Goal: Task Accomplishment & Management: Manage account settings

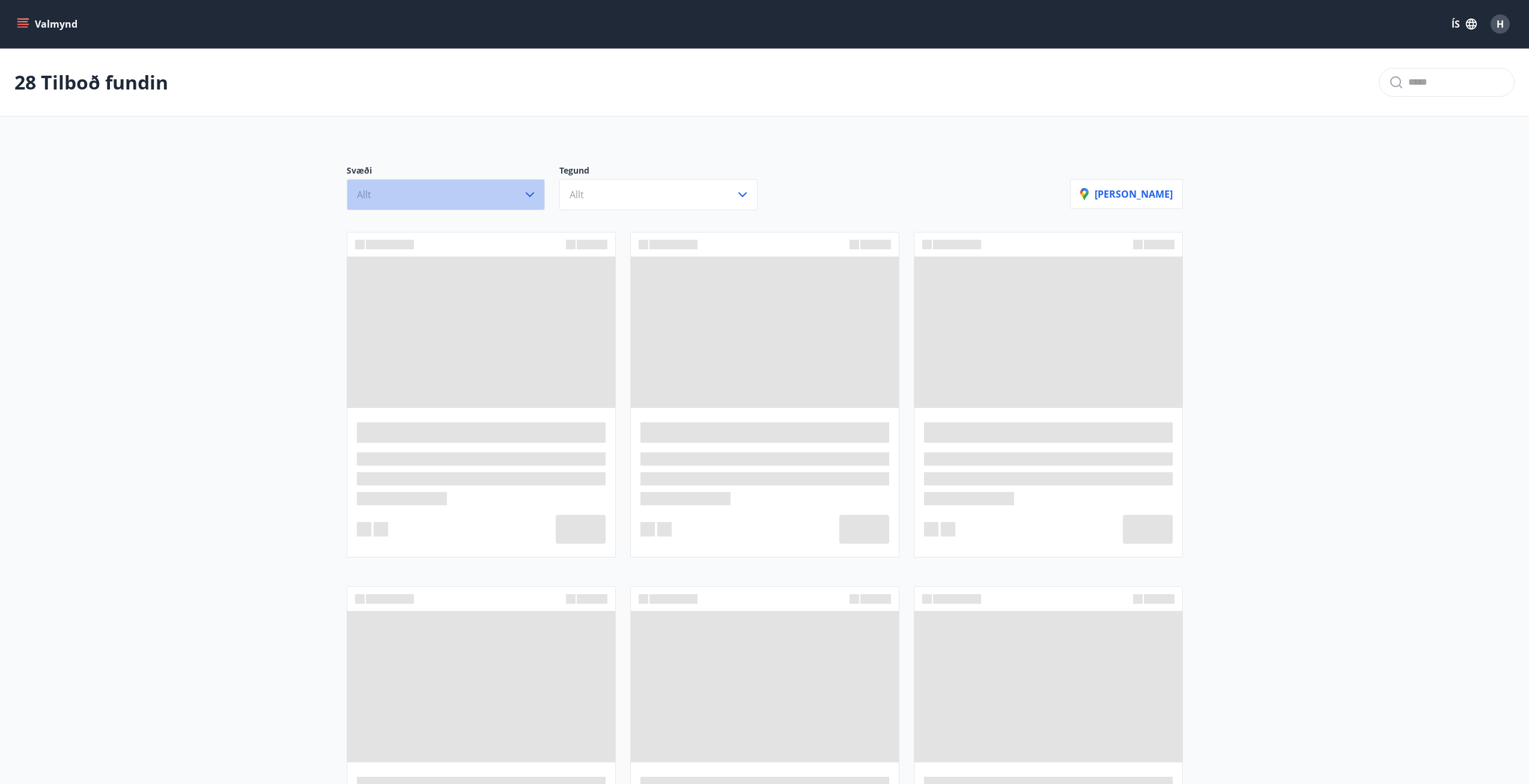
click at [528, 195] on icon "button" at bounding box center [529, 194] width 14 height 14
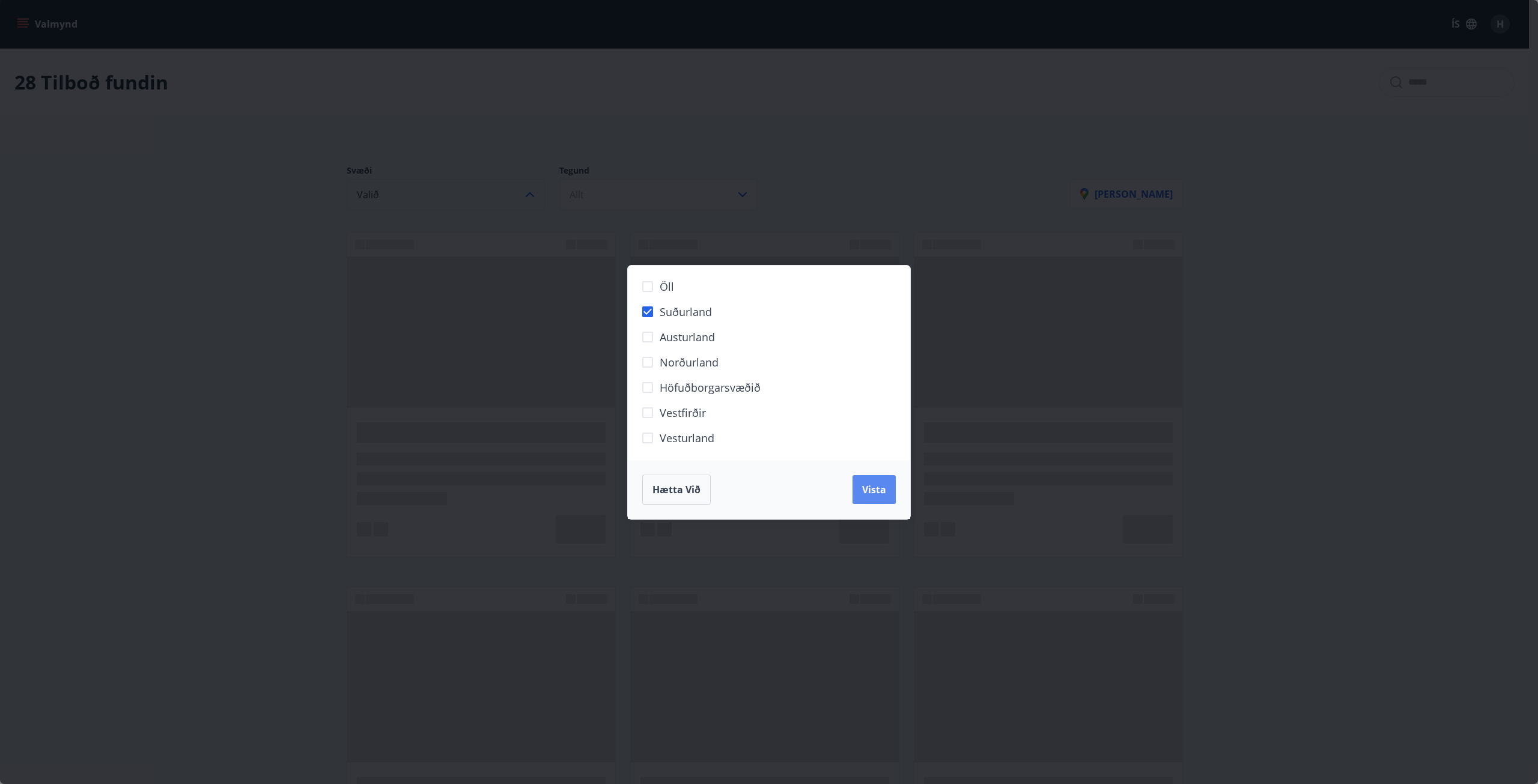
click at [873, 493] on span "Vista" at bounding box center [874, 490] width 24 height 14
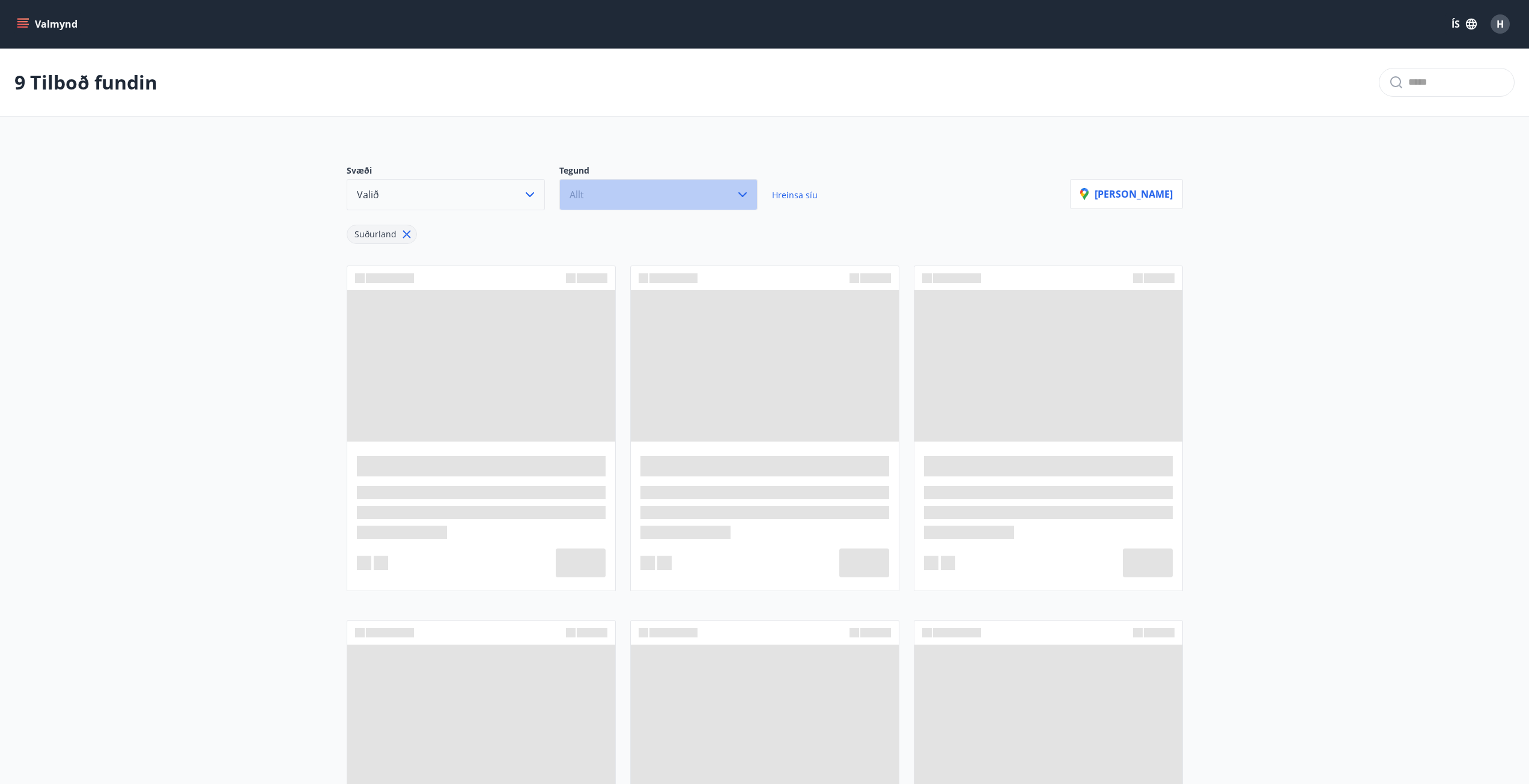
click at [739, 194] on icon "button" at bounding box center [742, 194] width 14 height 14
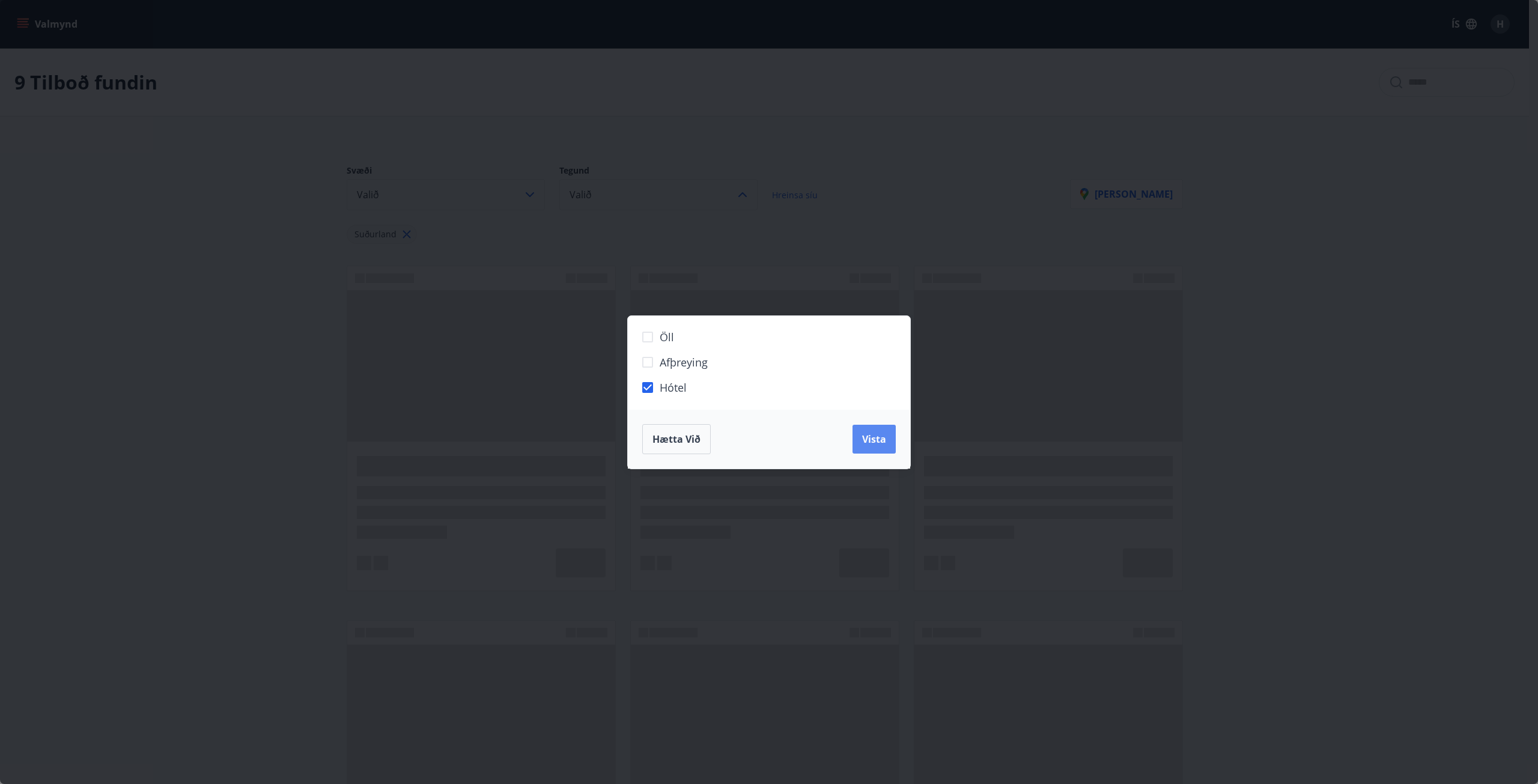
click at [877, 445] on span "Vista" at bounding box center [874, 440] width 24 height 14
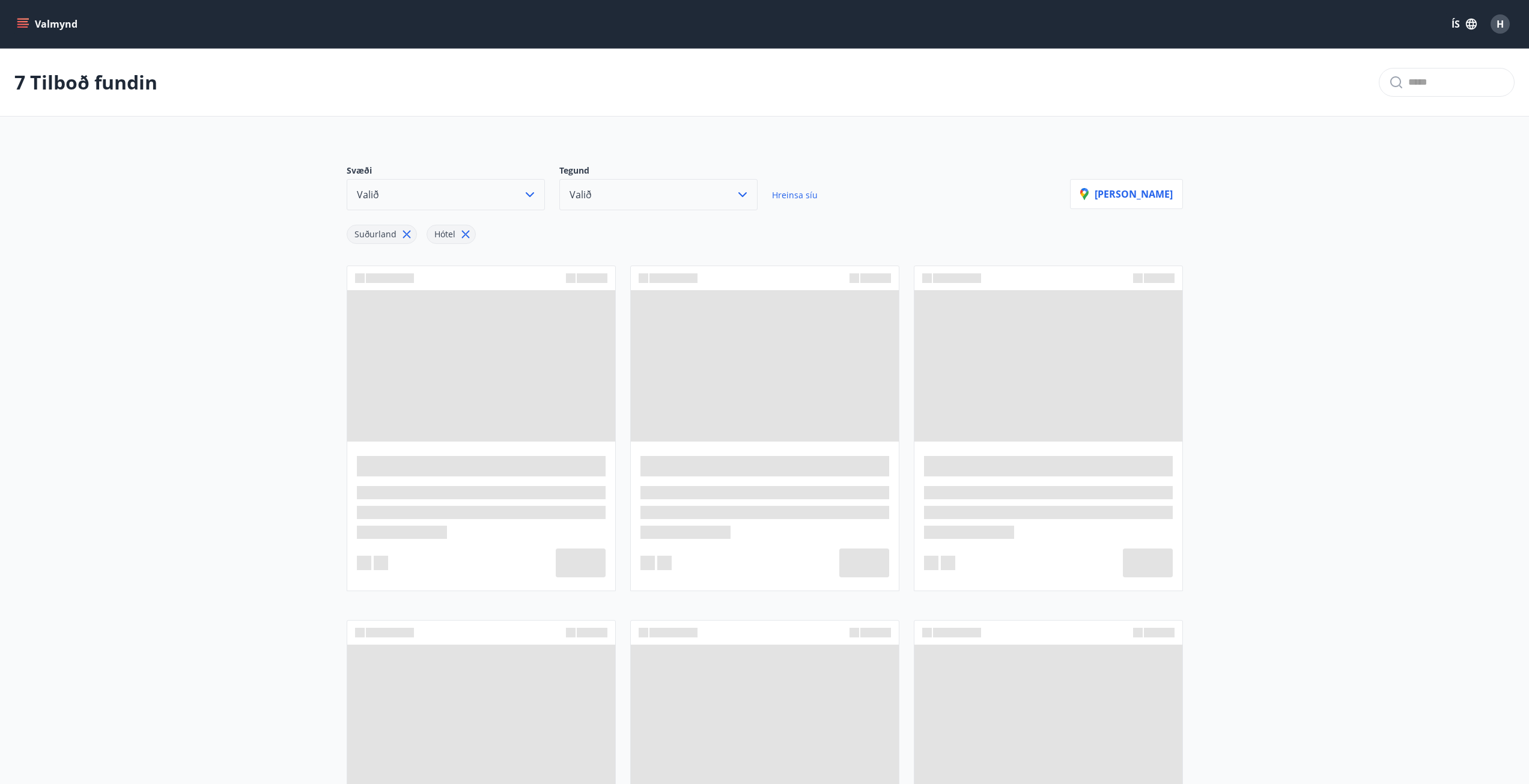
click at [98, 209] on main "7 Tilboð fundin Svæði Valið Tegund Valið Hreinsa síu Suðurland Hótel Sýna kort" at bounding box center [764, 686] width 1529 height 1273
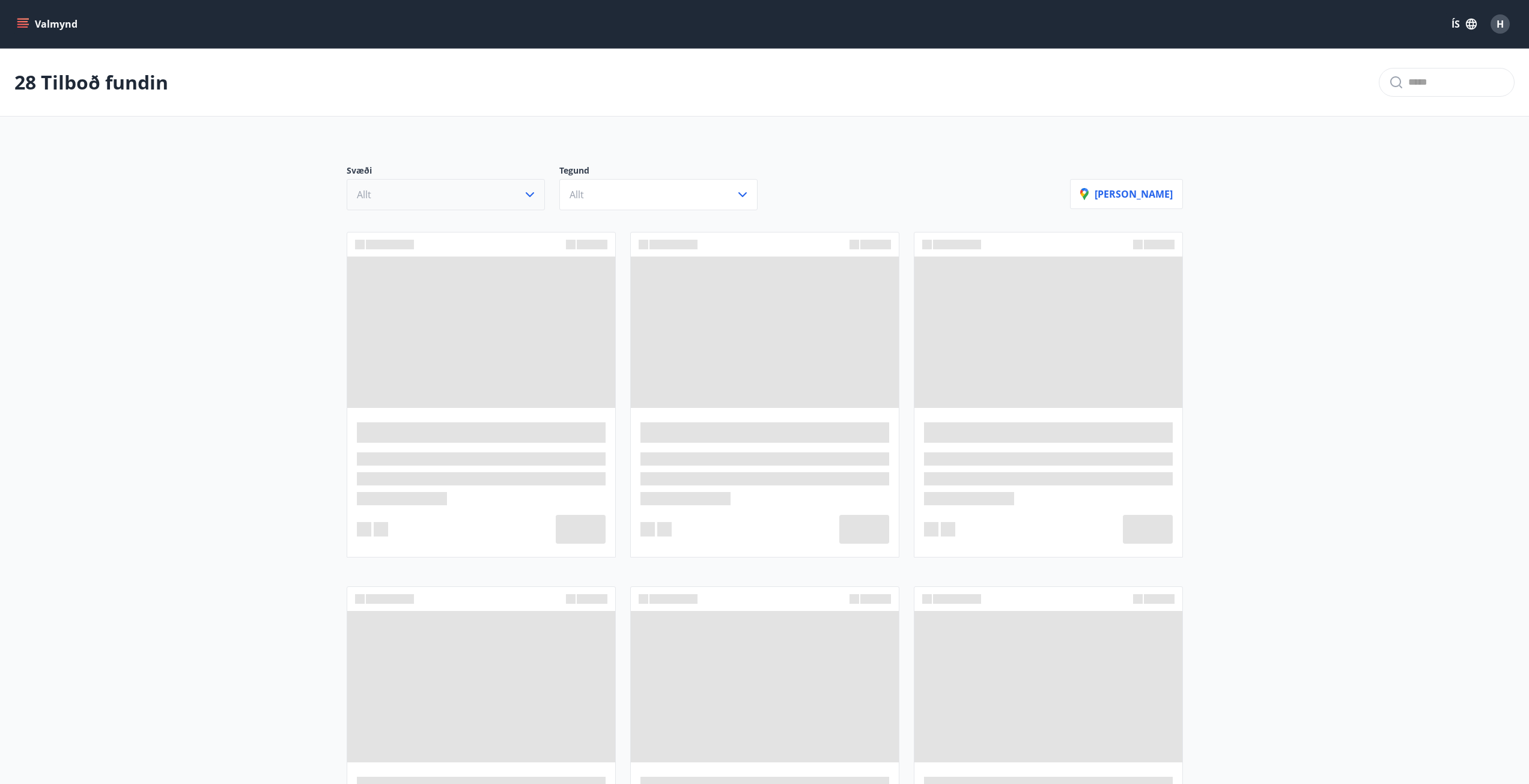
click at [534, 192] on icon "button" at bounding box center [529, 194] width 14 height 14
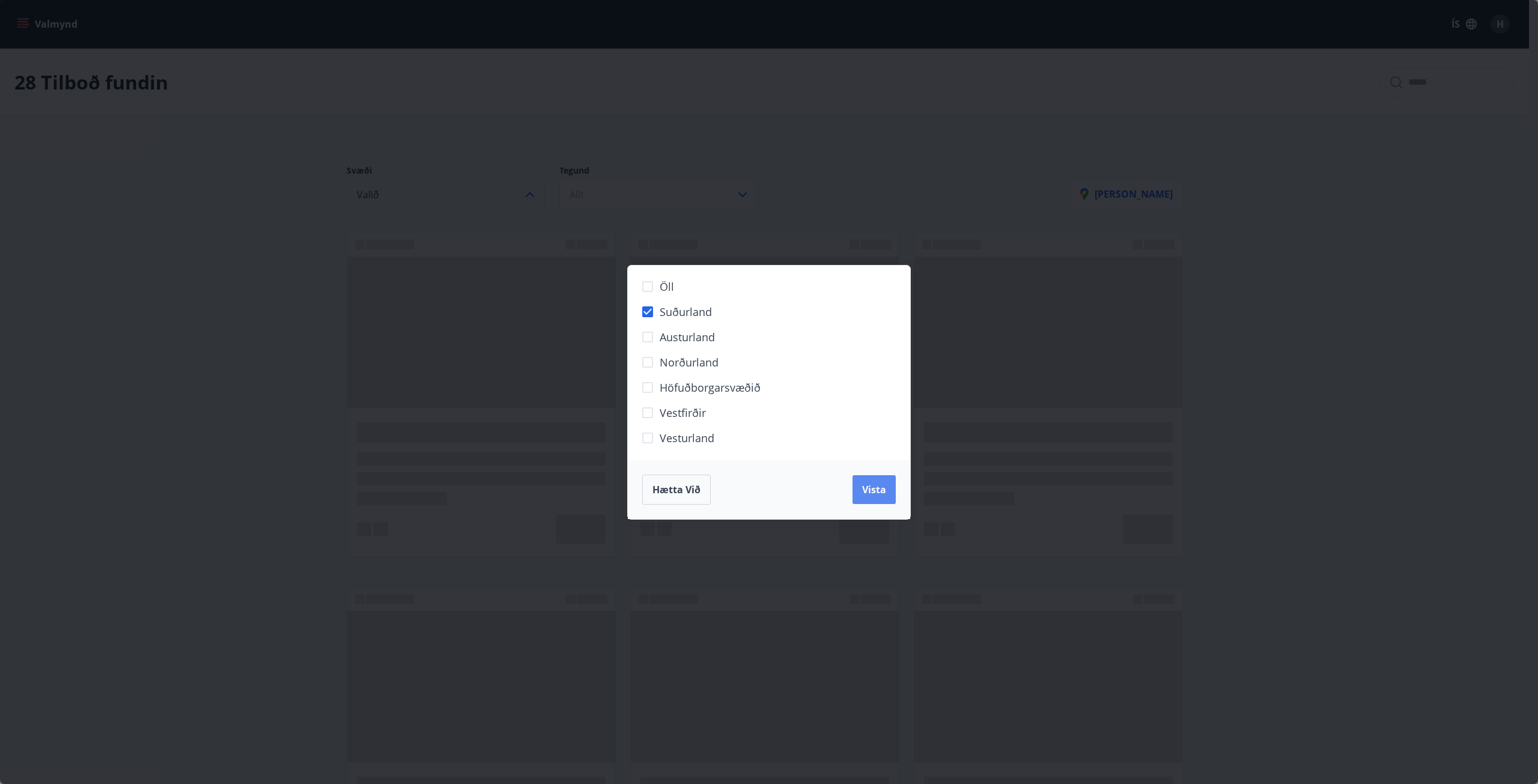
click at [883, 498] on button "Vista" at bounding box center [874, 489] width 44 height 29
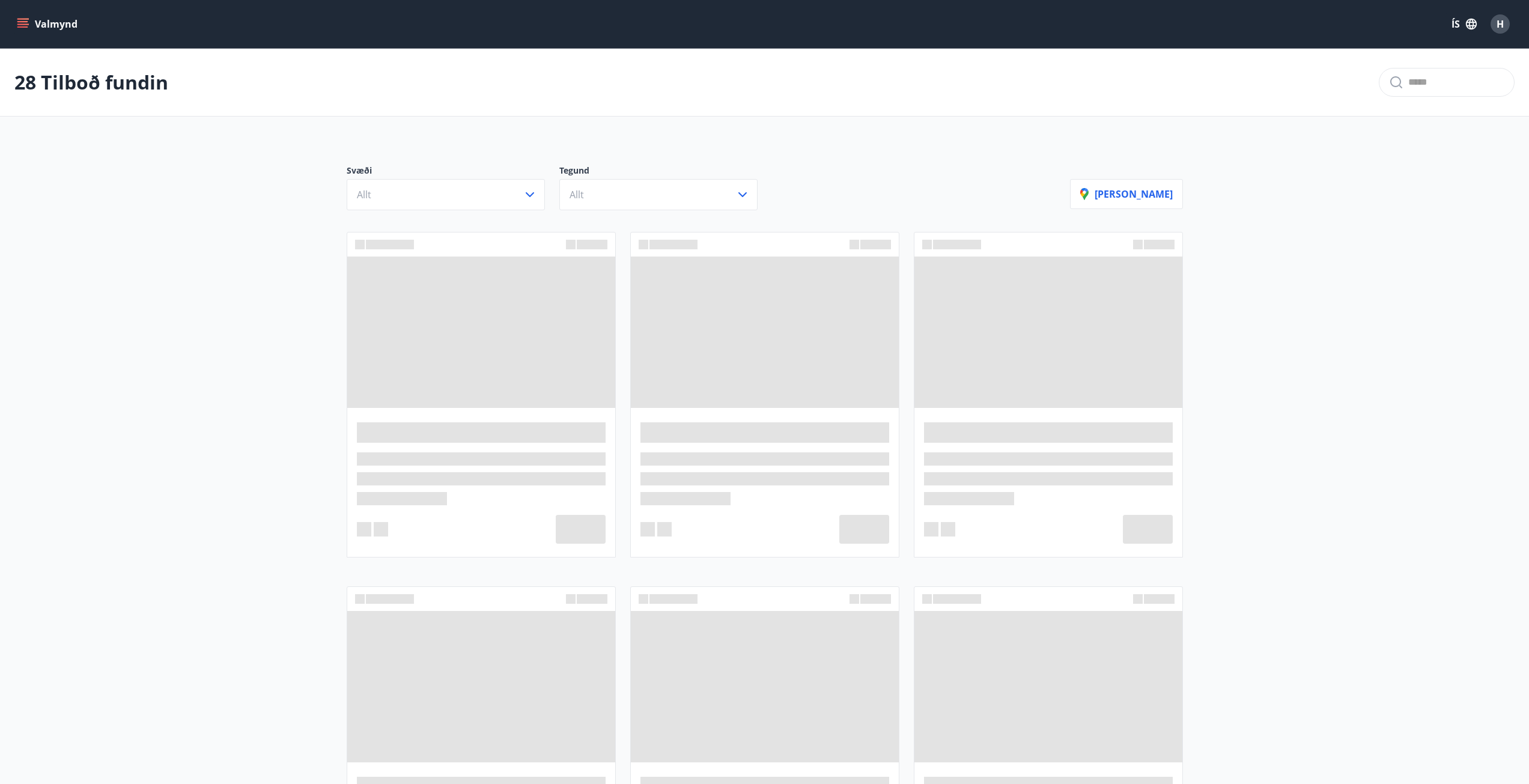
click at [23, 25] on icon "menu" at bounding box center [24, 24] width 14 height 2
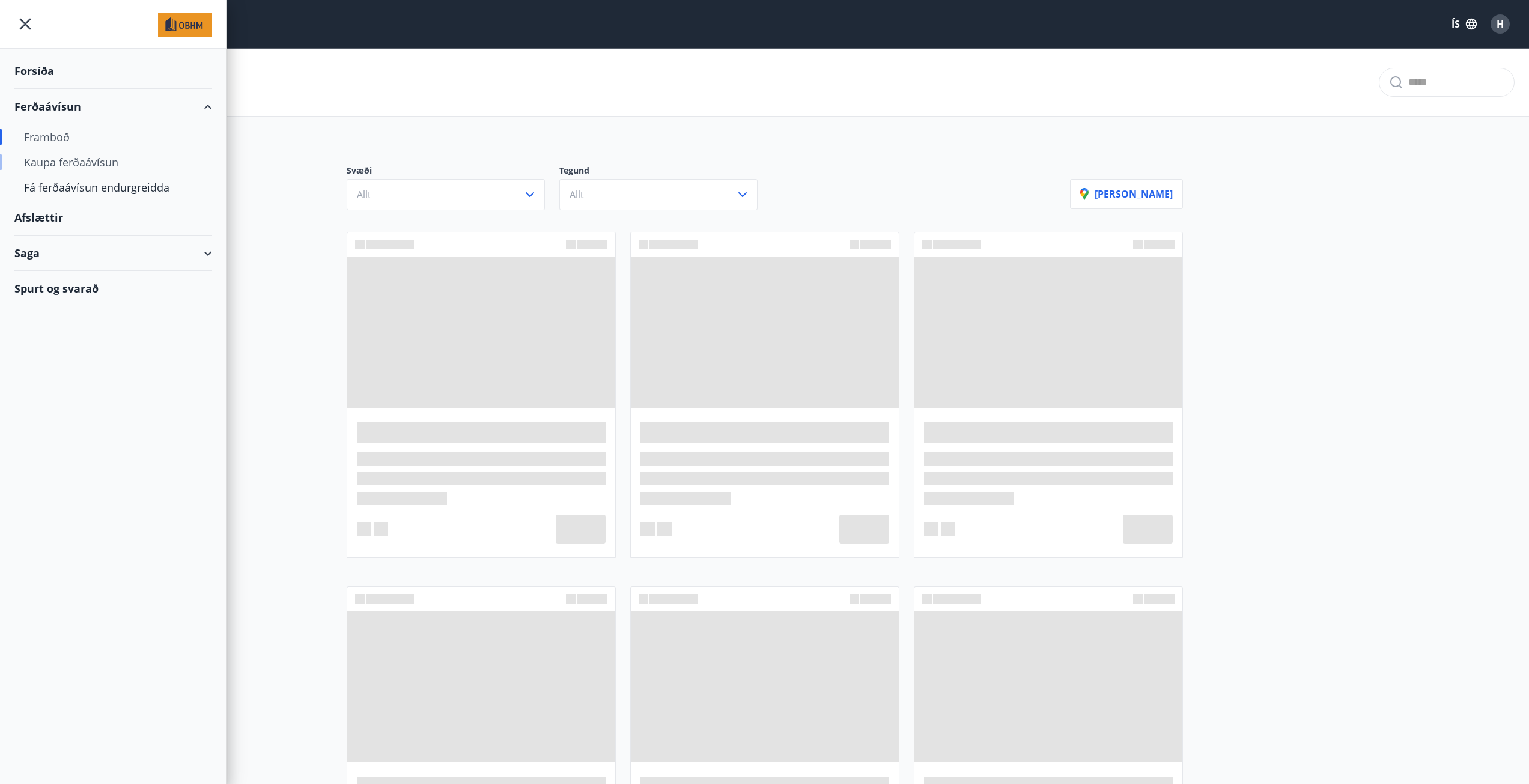
click at [95, 162] on div "Kaupa ferðaávísun" at bounding box center [113, 162] width 178 height 26
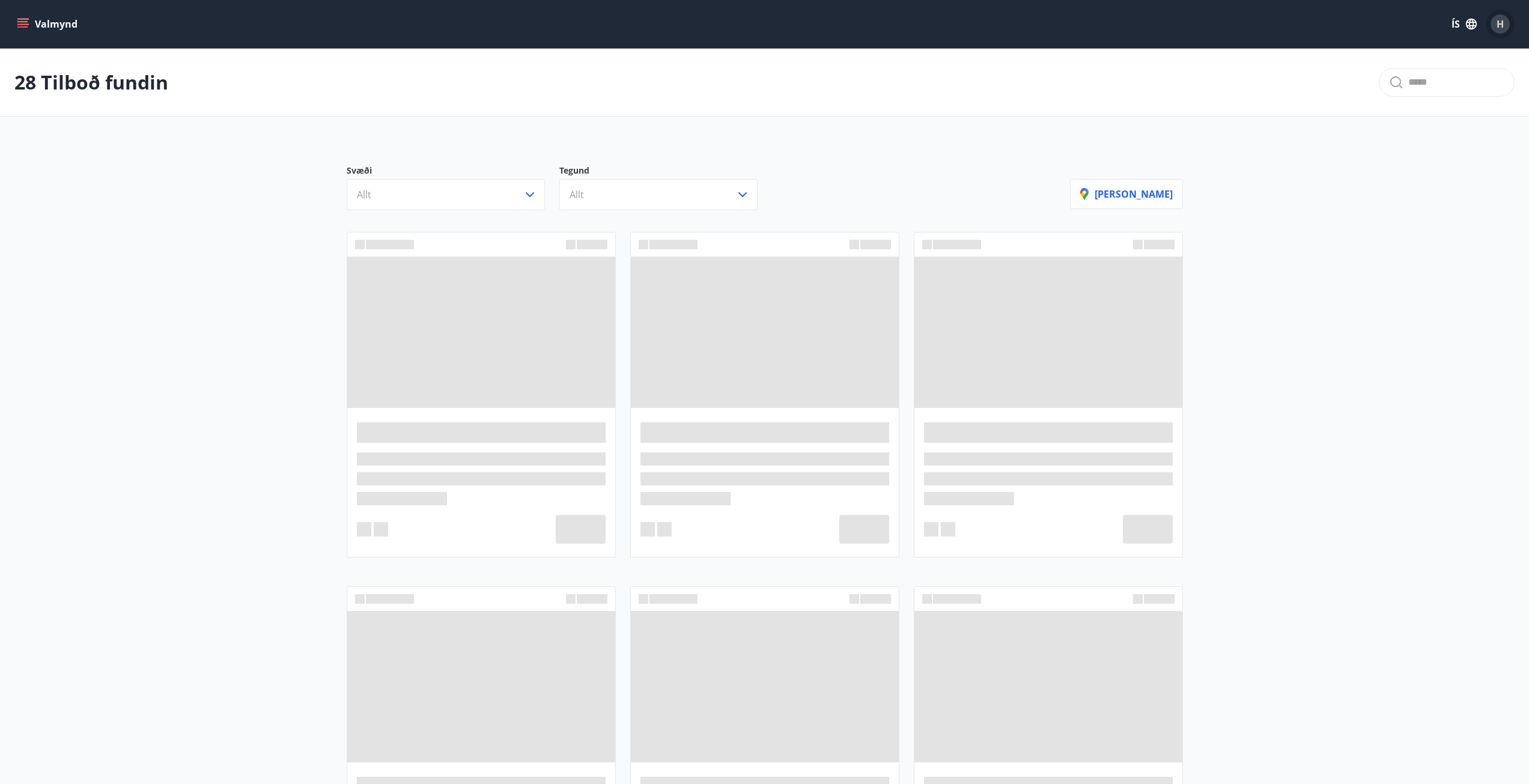
click at [1497, 23] on span "H" at bounding box center [1500, 24] width 8 height 14
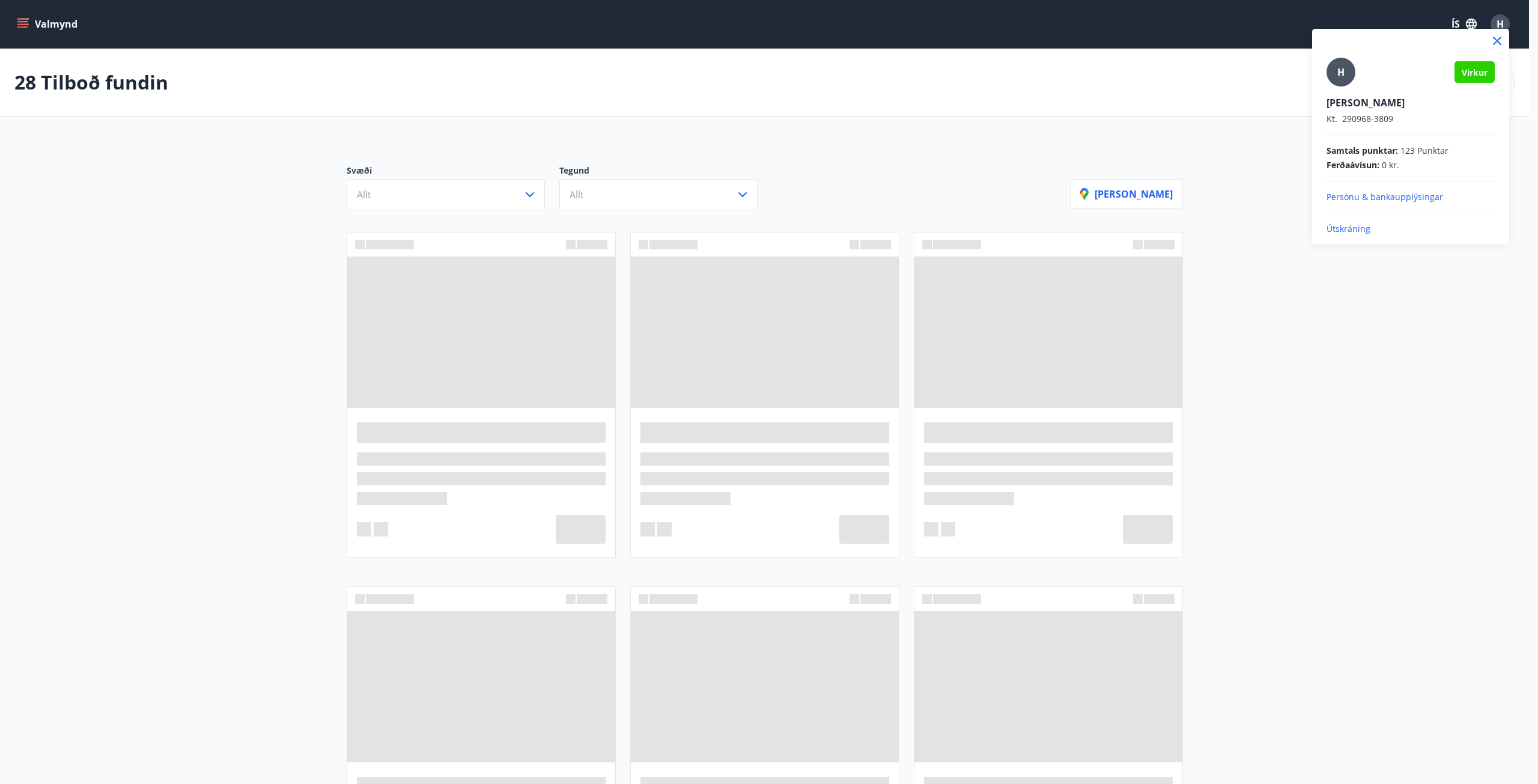
click at [1391, 196] on p "Persónu & bankaupplýsingar" at bounding box center [1411, 197] width 168 height 12
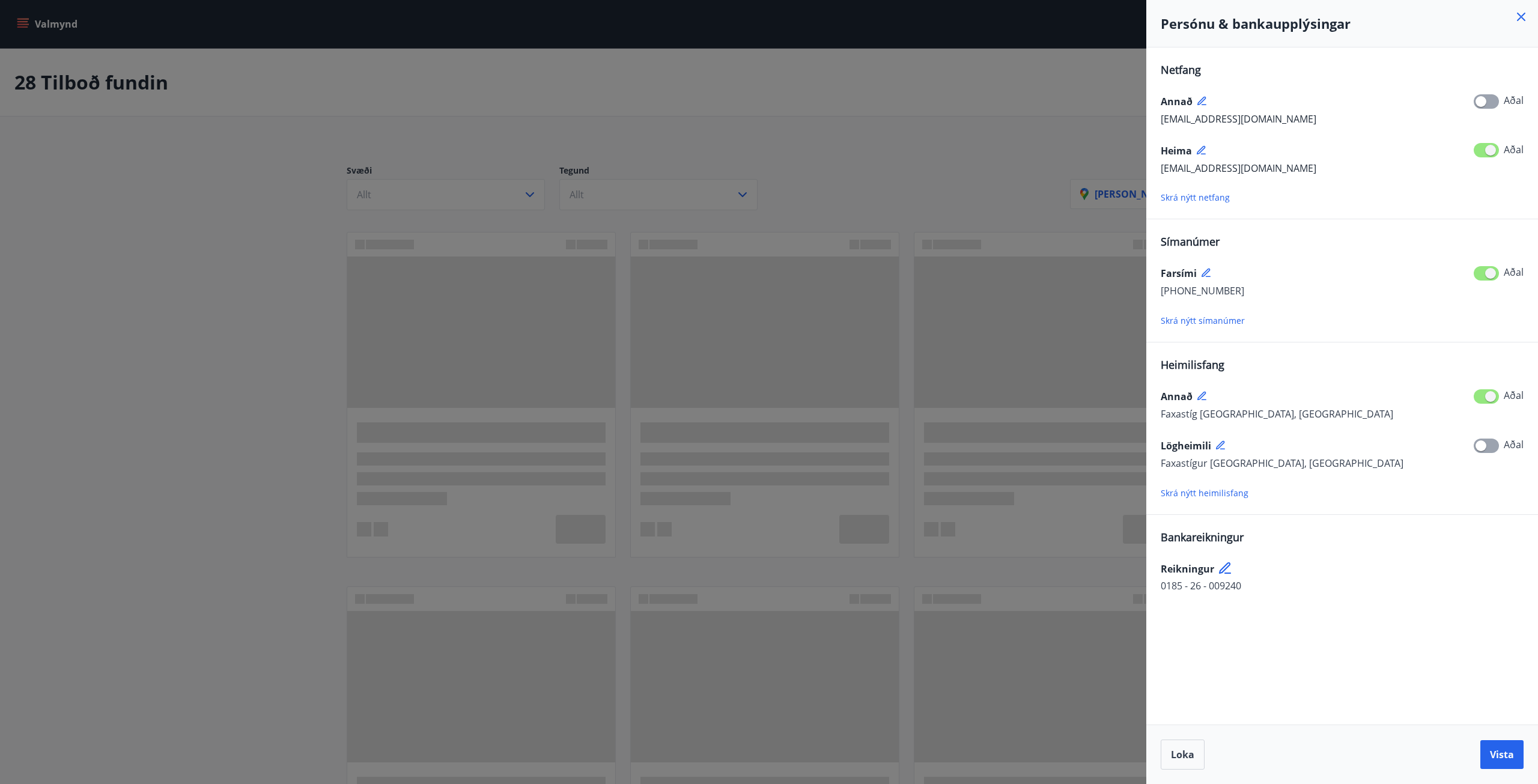
click at [1190, 196] on span "Skrá nýtt netfang" at bounding box center [1195, 197] width 69 height 11
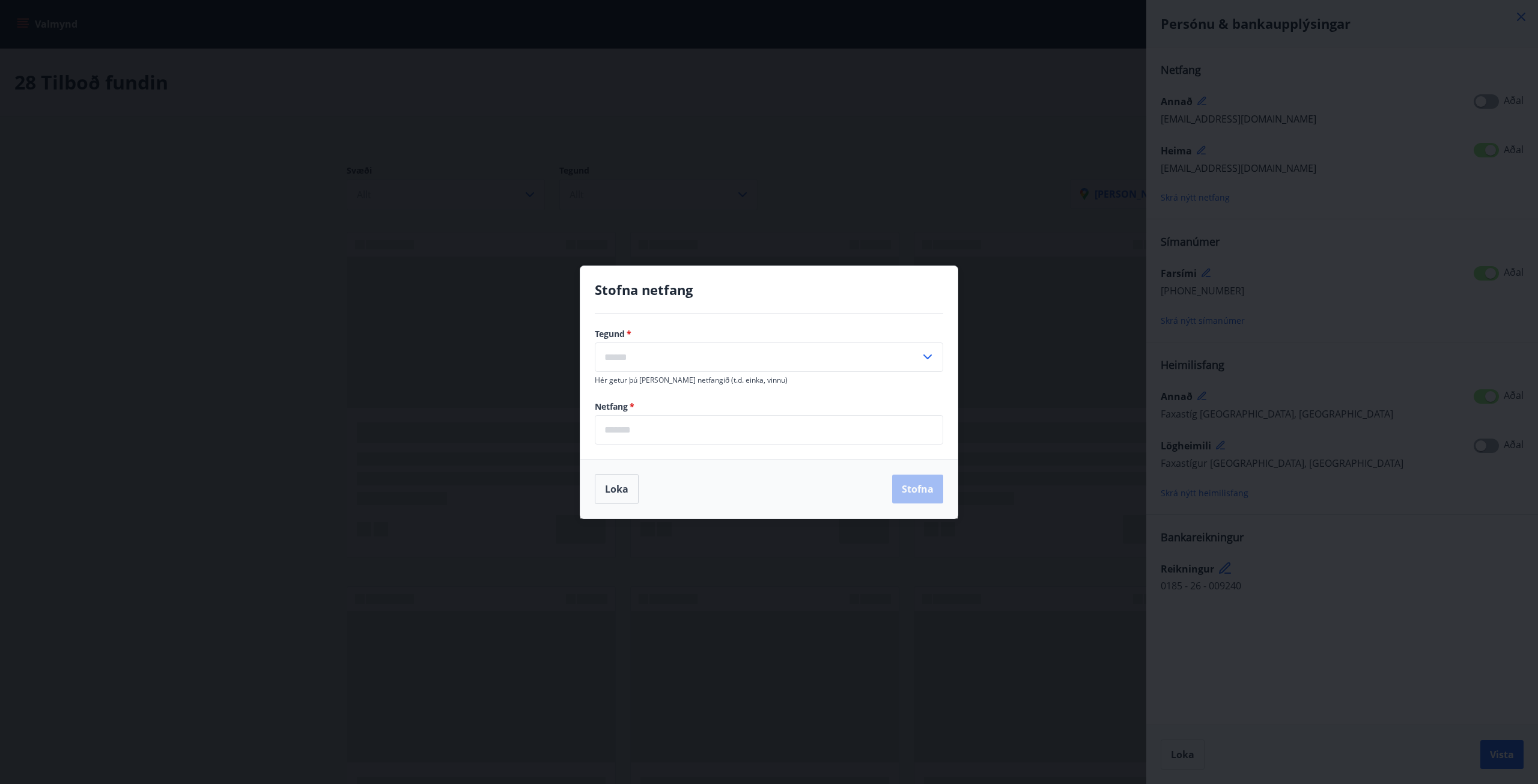
click at [625, 434] on input "email" at bounding box center [769, 429] width 349 height 29
type input "**********"
click at [924, 355] on icon at bounding box center [928, 357] width 8 height 5
click at [614, 408] on li "Annað" at bounding box center [769, 404] width 347 height 22
type input "*****"
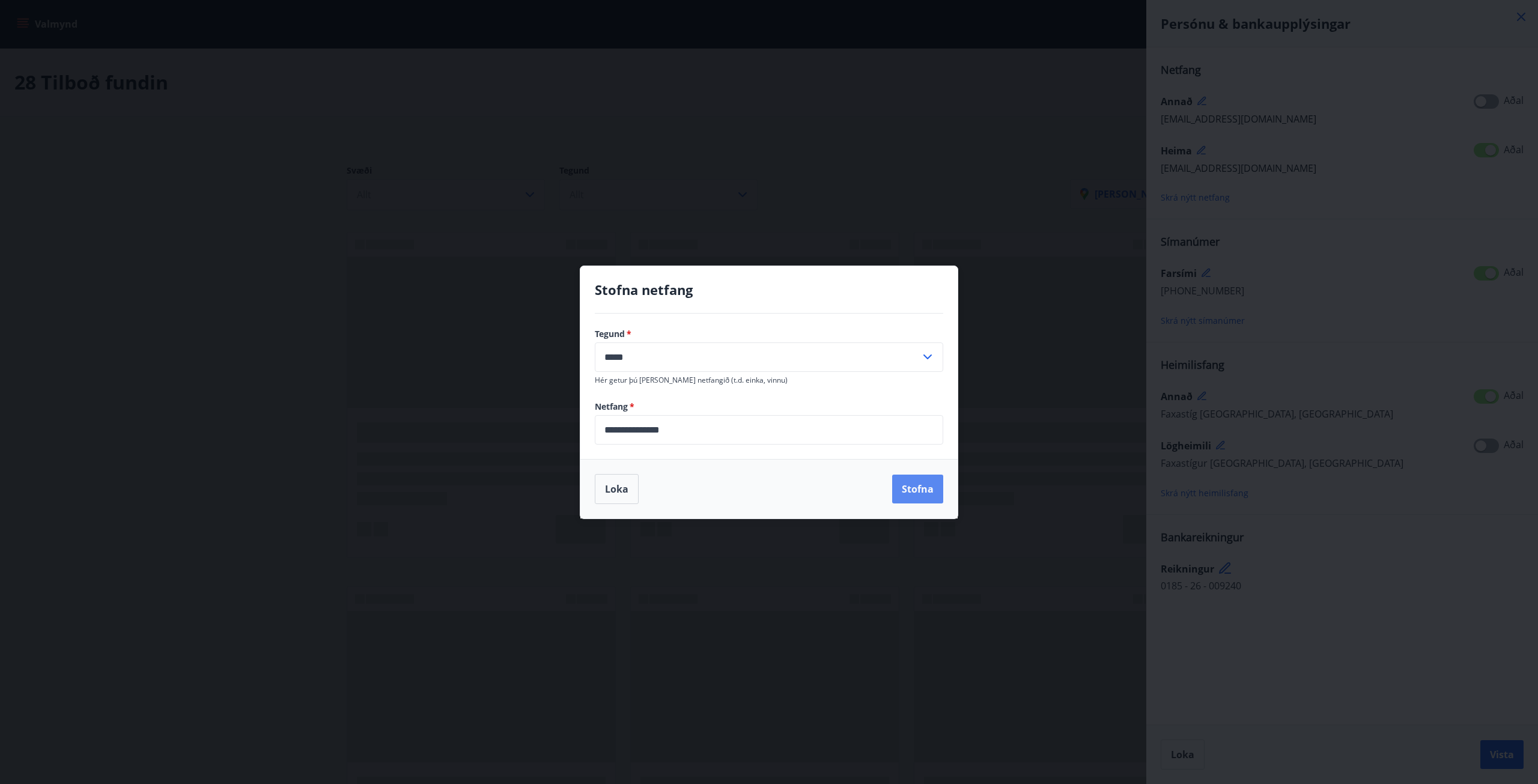
click at [918, 489] on button "Stofna" at bounding box center [918, 489] width 51 height 29
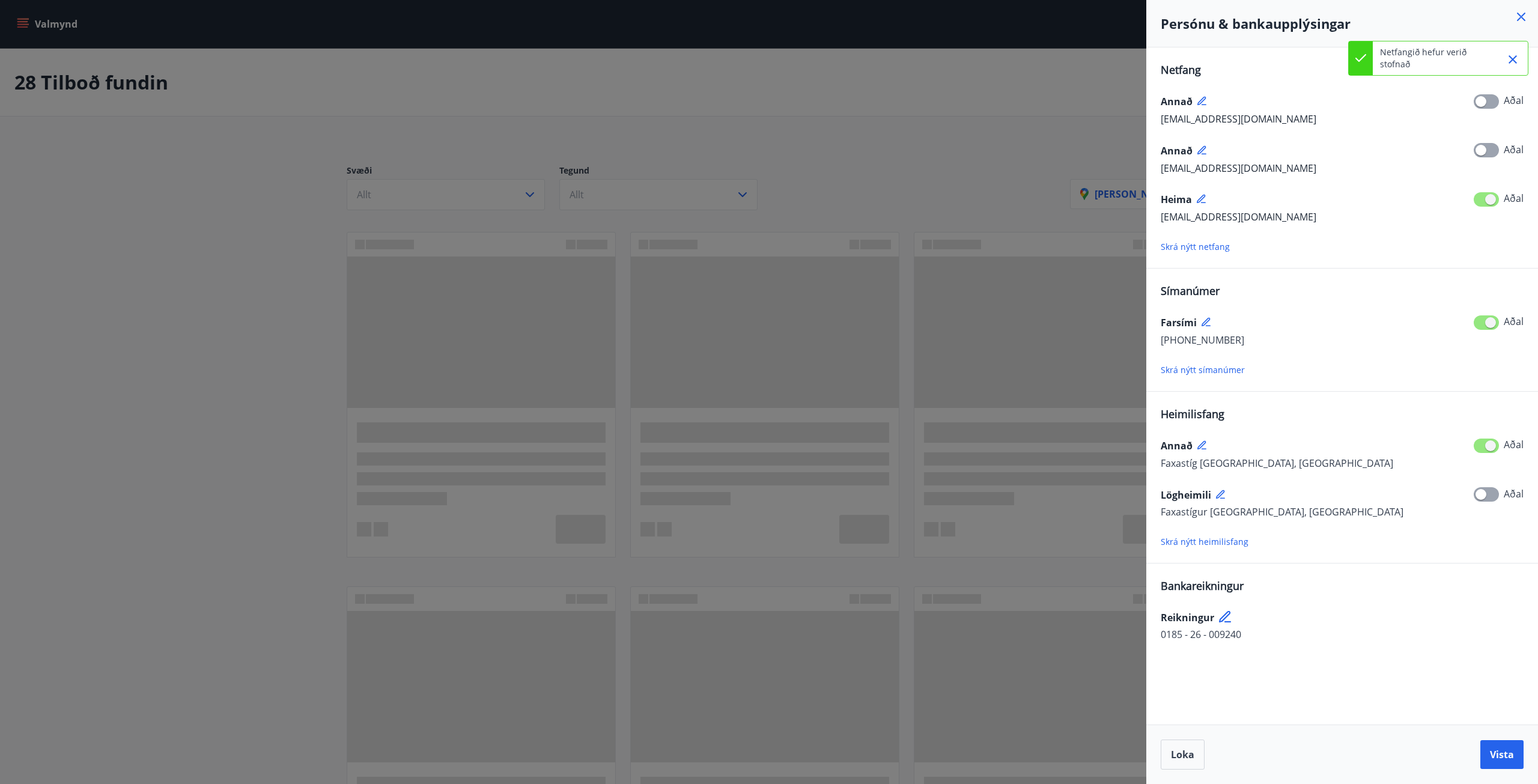
click at [1206, 195] on icon at bounding box center [1202, 199] width 11 height 11
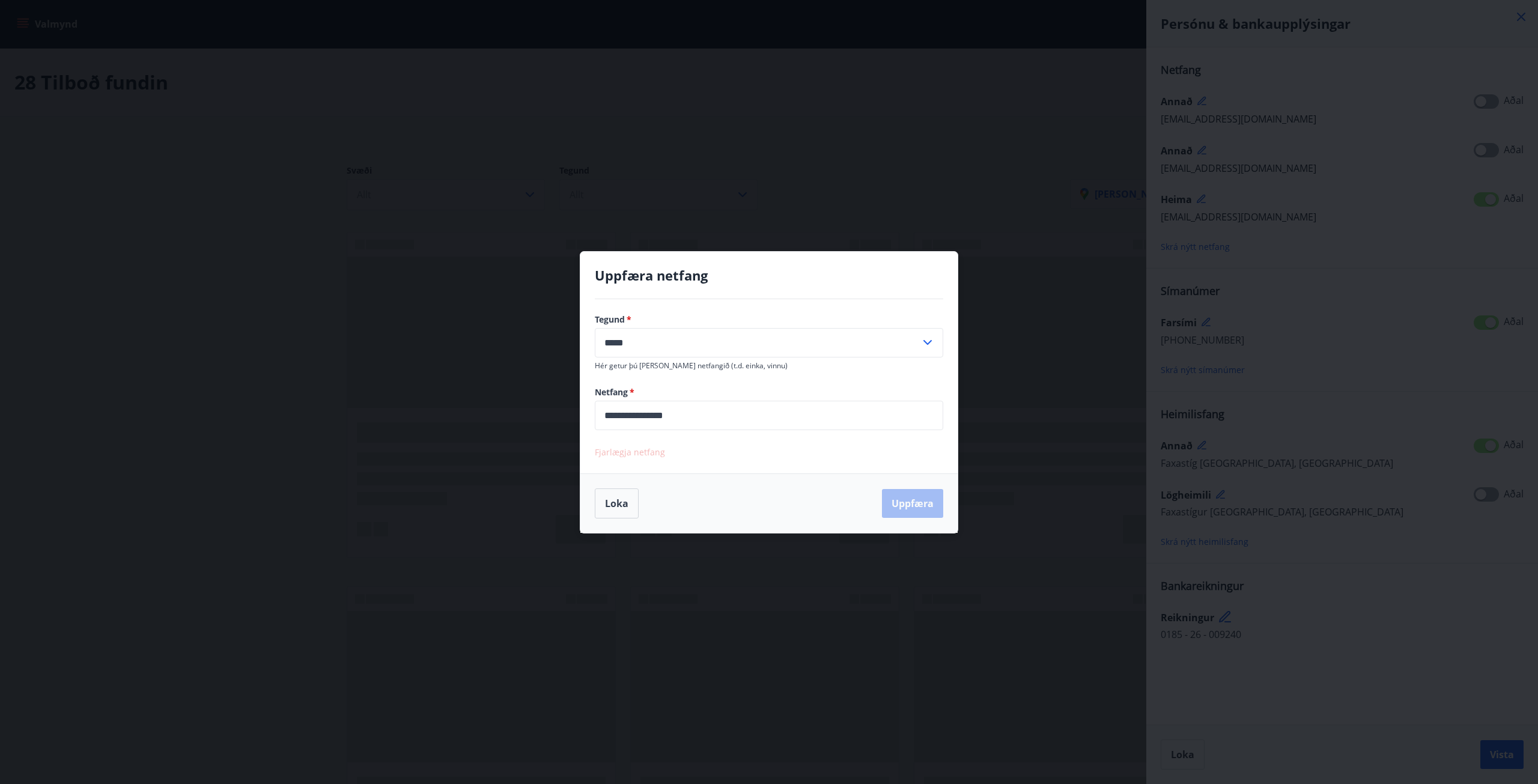
click at [624, 412] on input "**********" at bounding box center [769, 415] width 349 height 29
type input "**********"
click at [902, 506] on button "Uppfæra" at bounding box center [913, 504] width 62 height 29
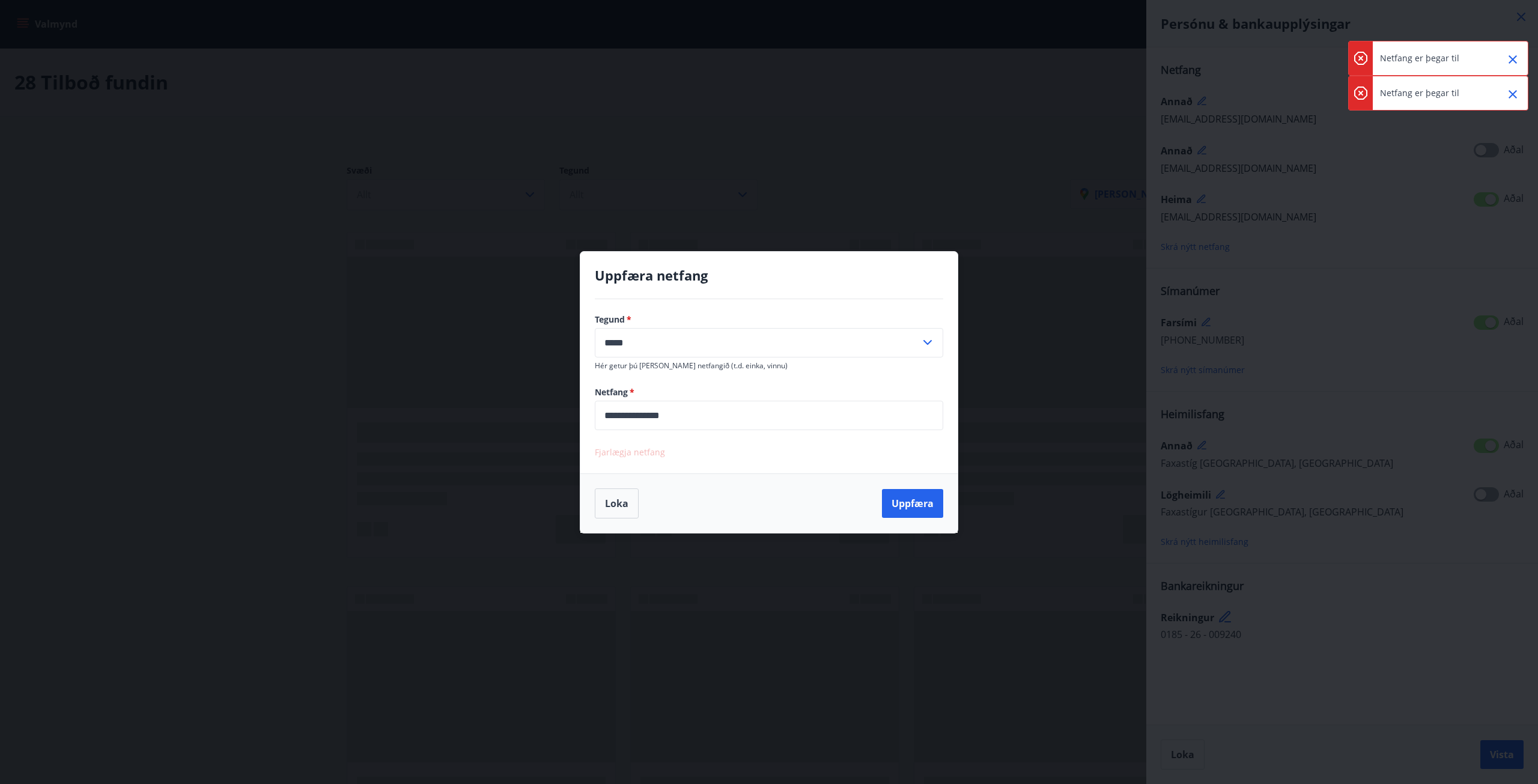
click at [1512, 93] on icon "Close" at bounding box center [1512, 94] width 8 height 8
click at [1518, 61] on icon "Close" at bounding box center [1512, 59] width 14 height 14
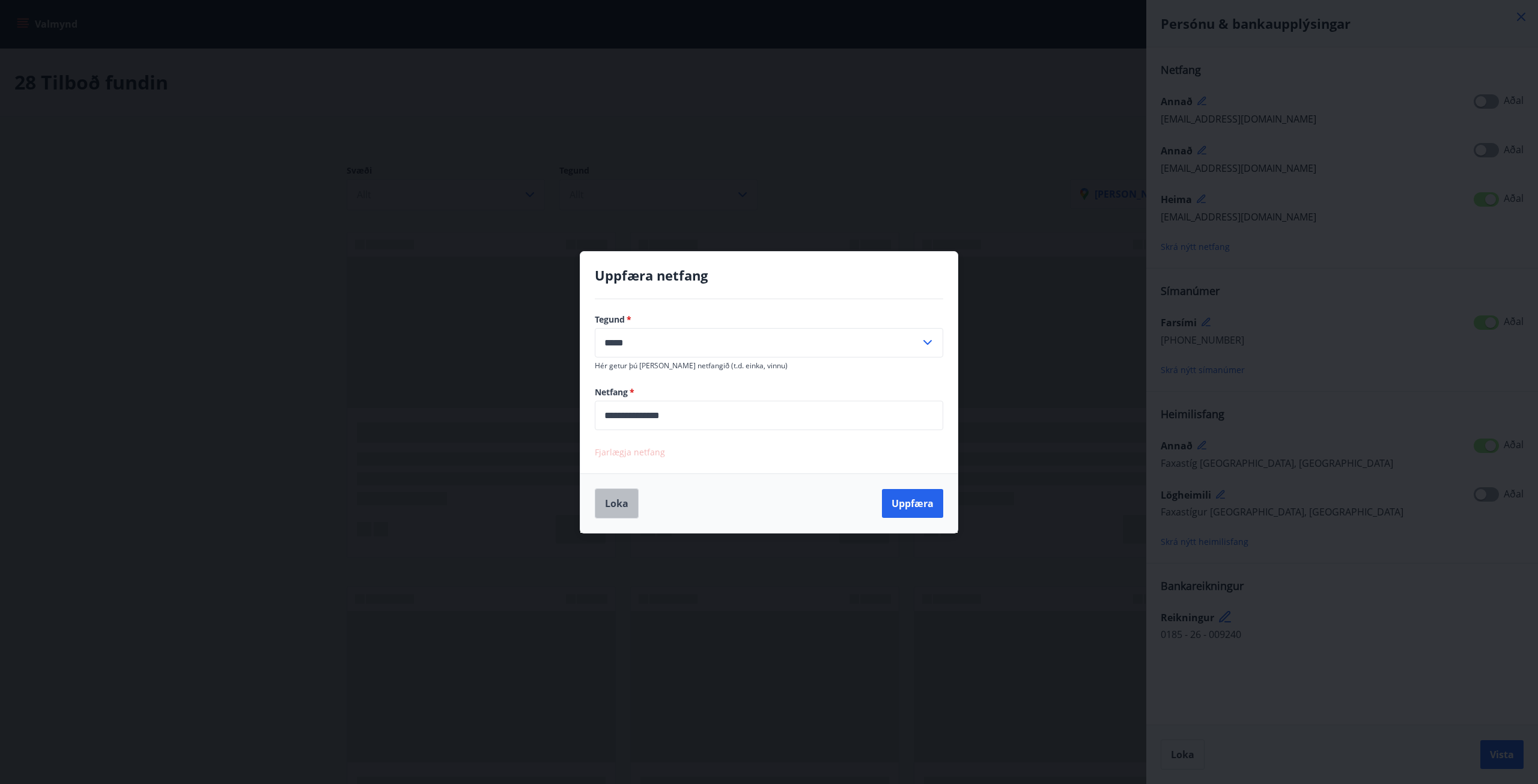
click at [622, 506] on button "Loka" at bounding box center [616, 504] width 44 height 30
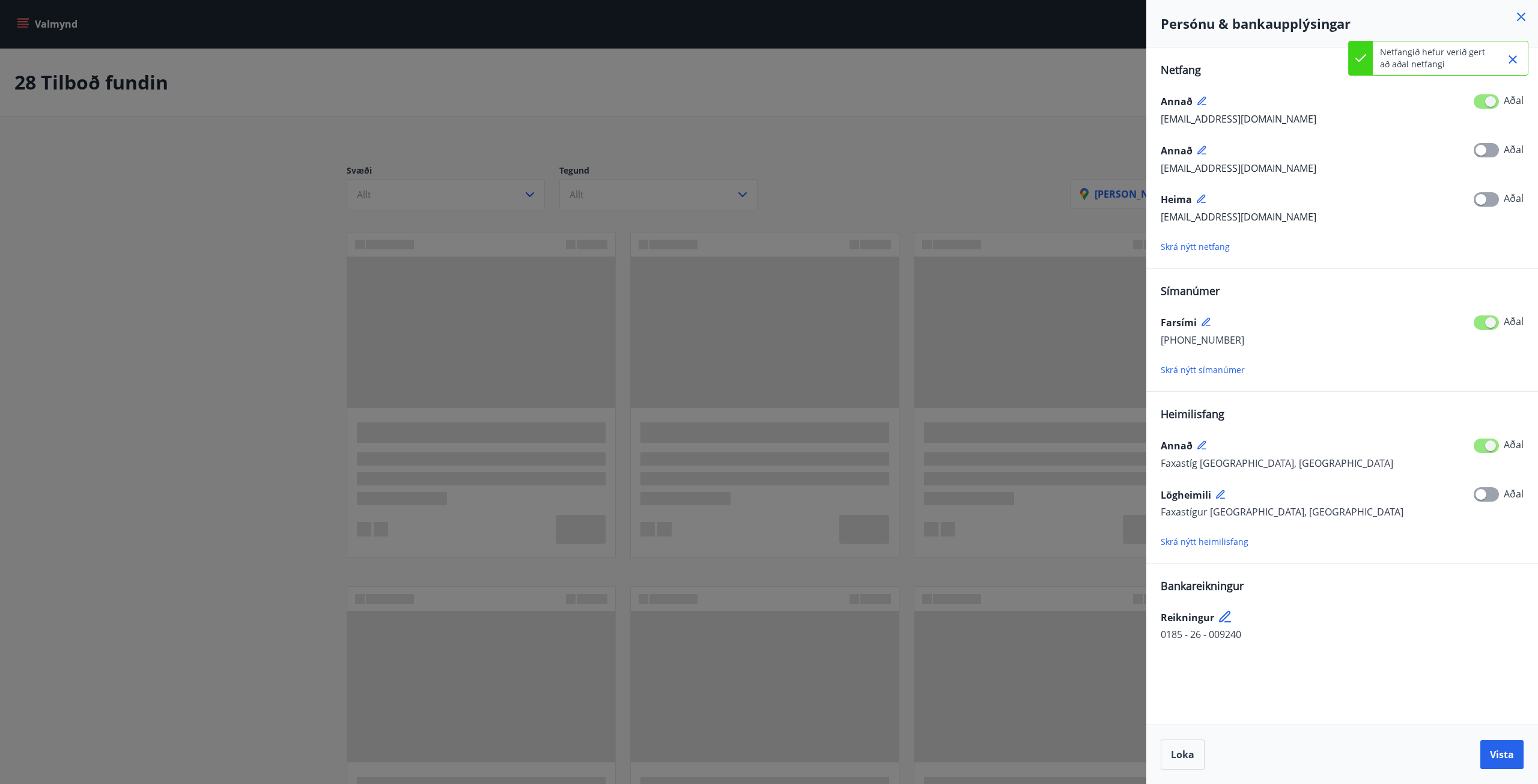
click at [1206, 197] on icon at bounding box center [1202, 199] width 11 height 11
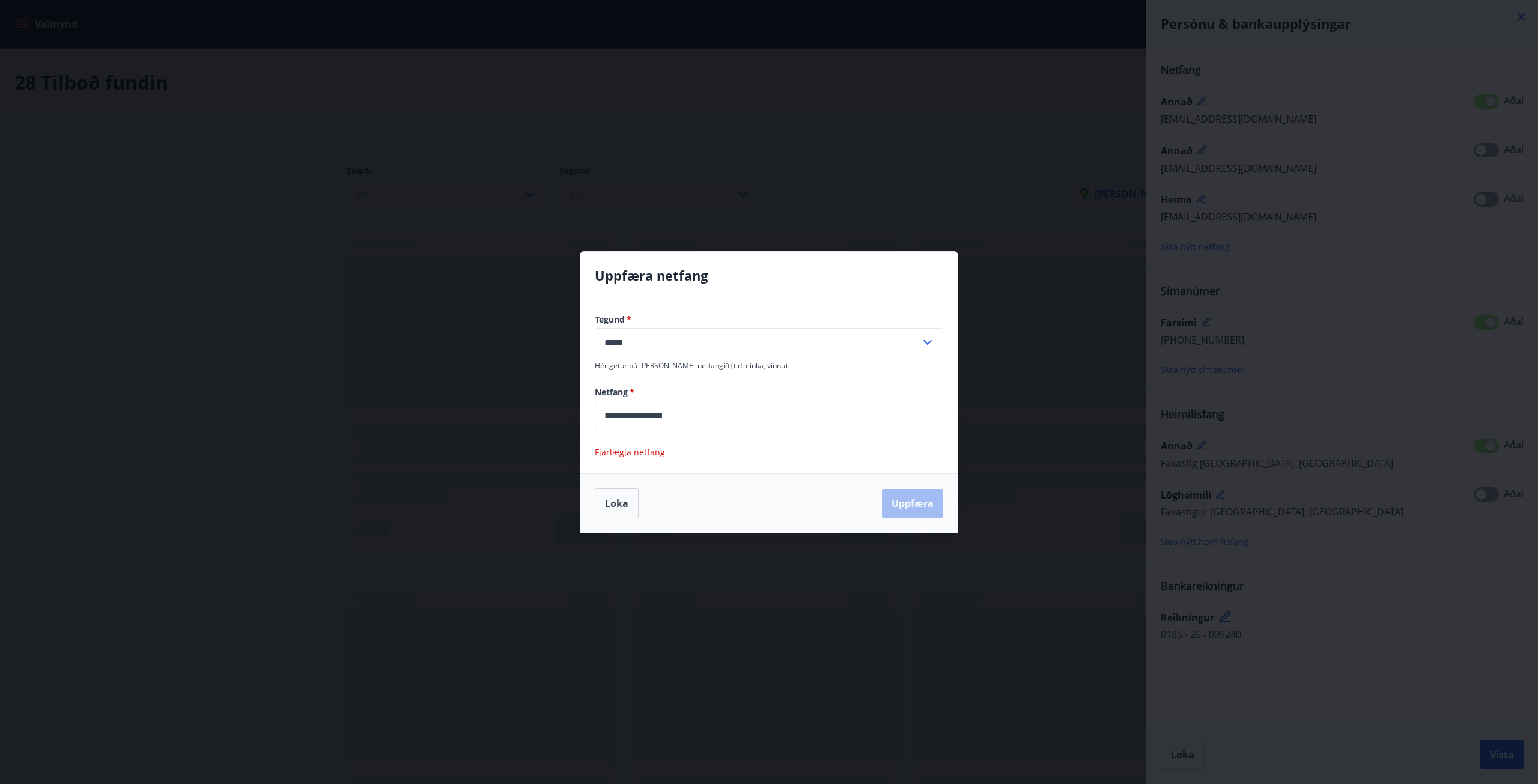
click at [621, 452] on span "Fjarlægja netfang" at bounding box center [630, 452] width 71 height 11
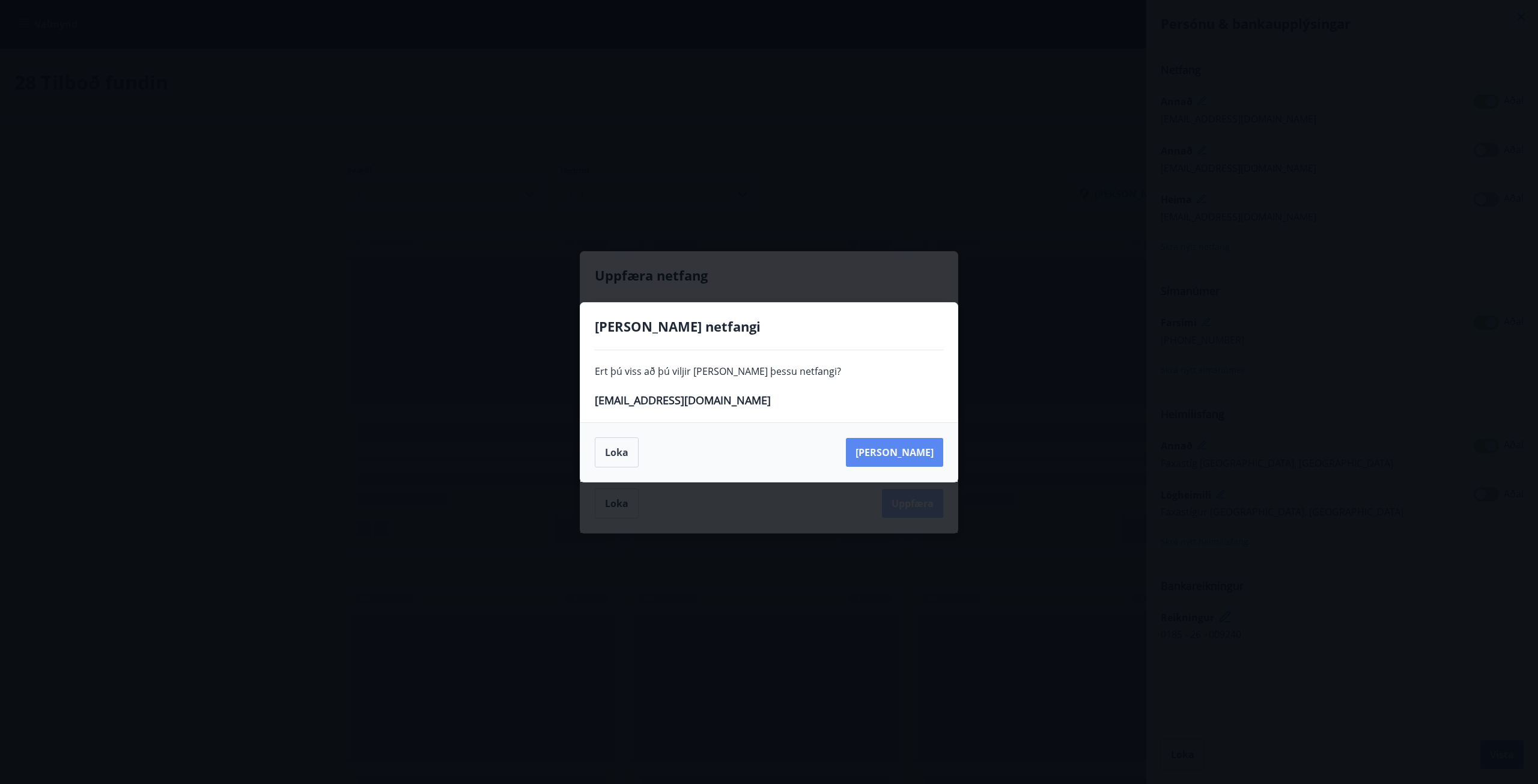
click at [916, 453] on button "[PERSON_NAME]" at bounding box center [895, 453] width 98 height 29
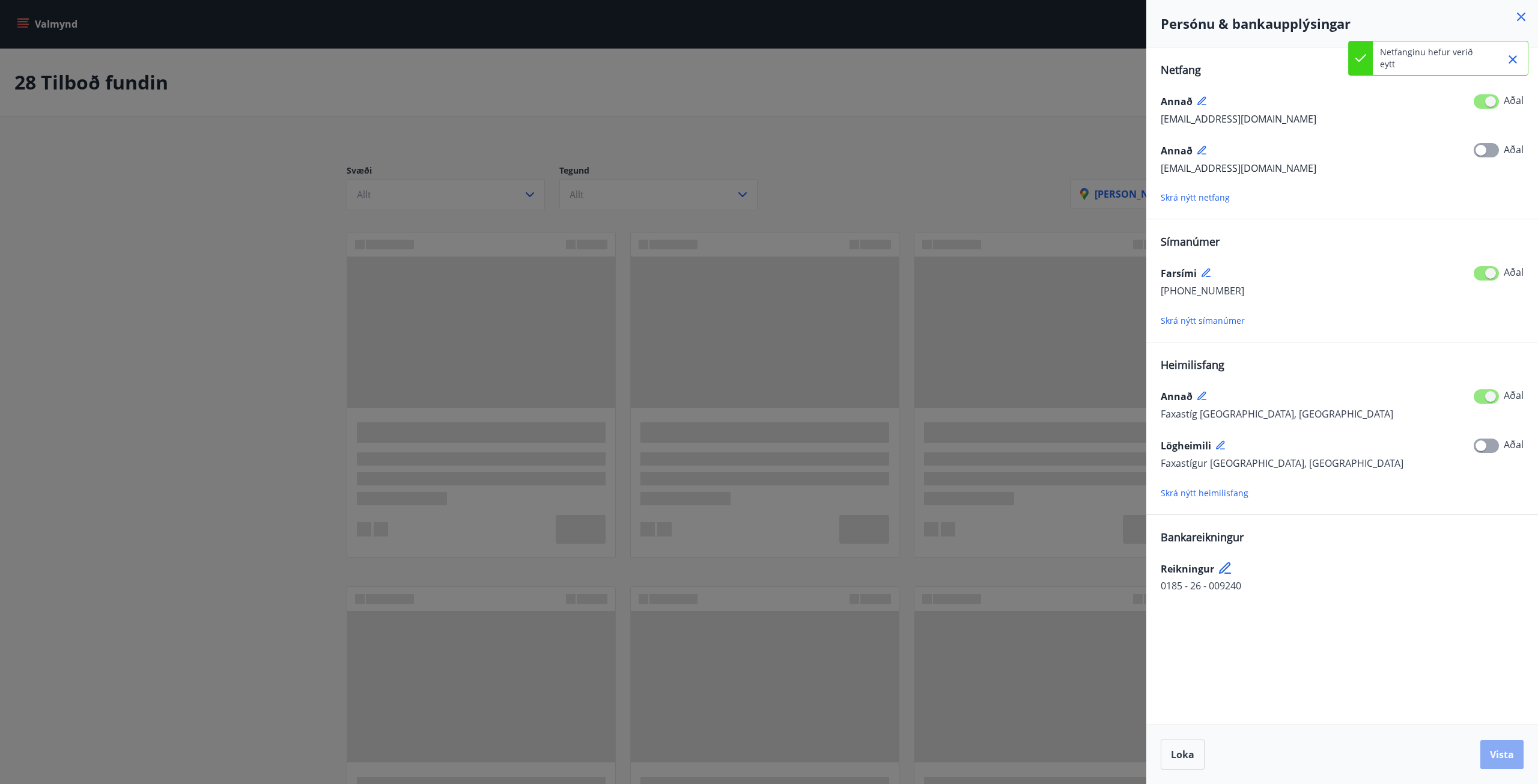
click at [1504, 753] on span "Vista" at bounding box center [1503, 755] width 24 height 14
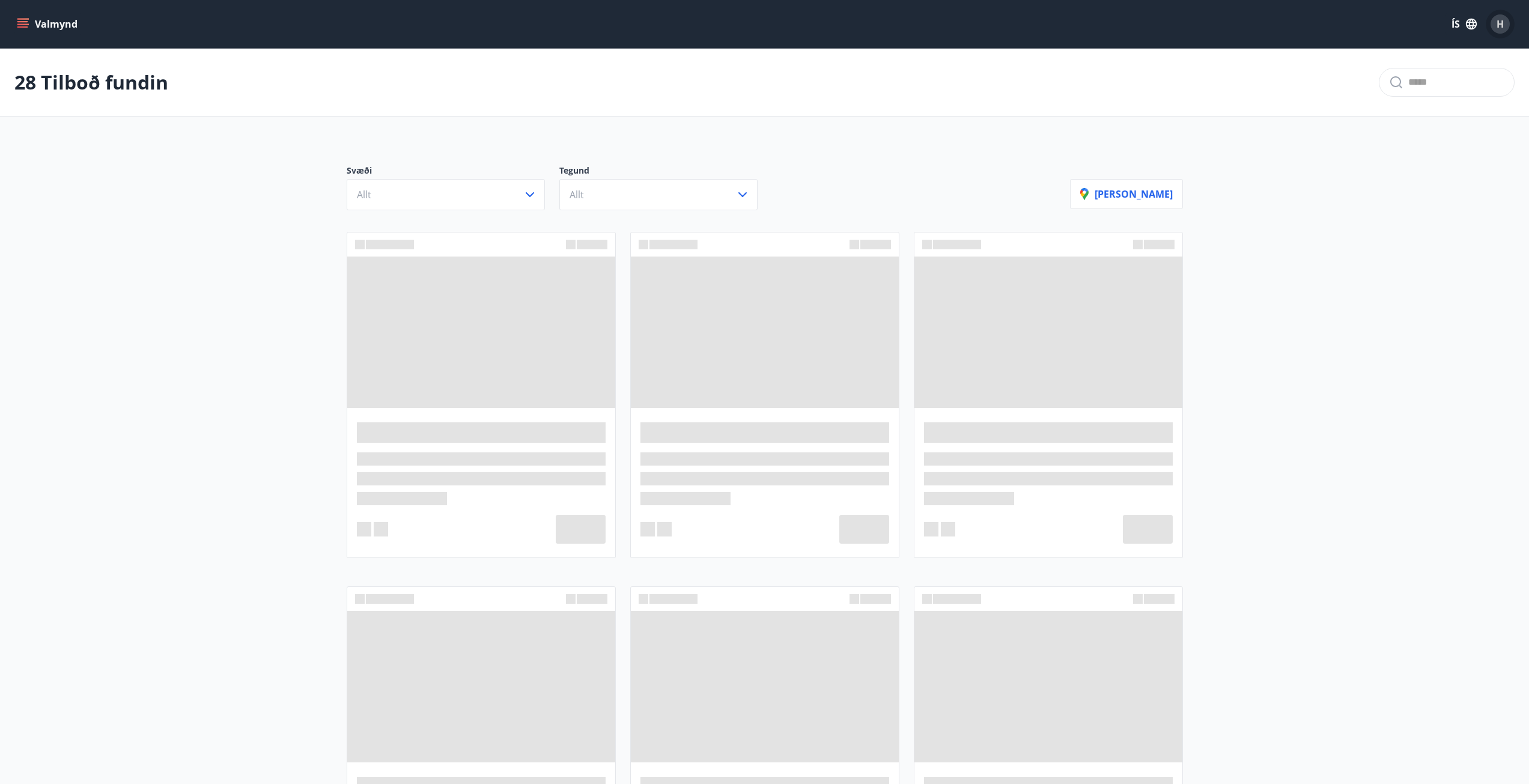
click at [1498, 28] on span "H" at bounding box center [1500, 24] width 8 height 14
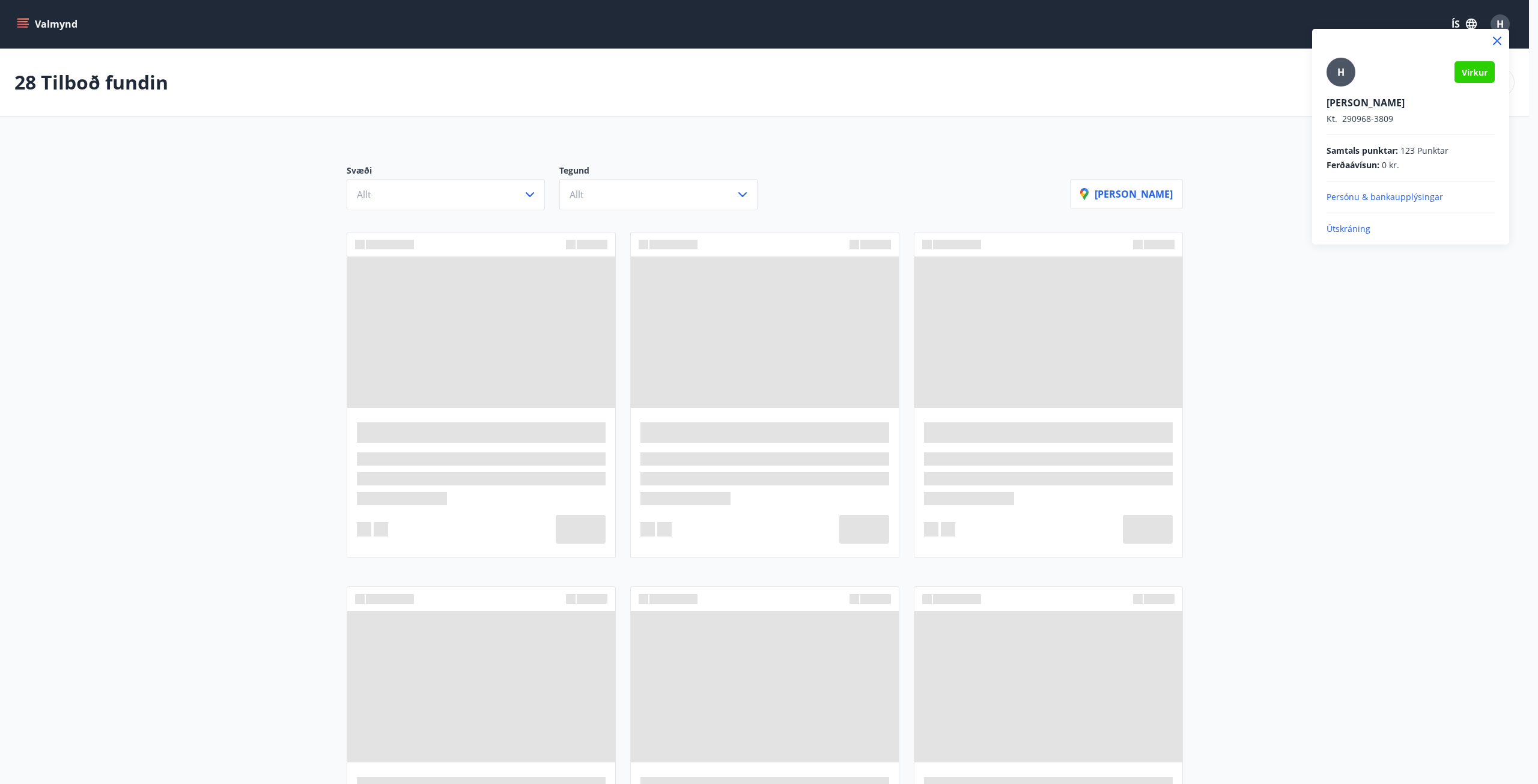
click at [1351, 224] on p "Útskráning" at bounding box center [1411, 229] width 168 height 12
